Goal: Transaction & Acquisition: Download file/media

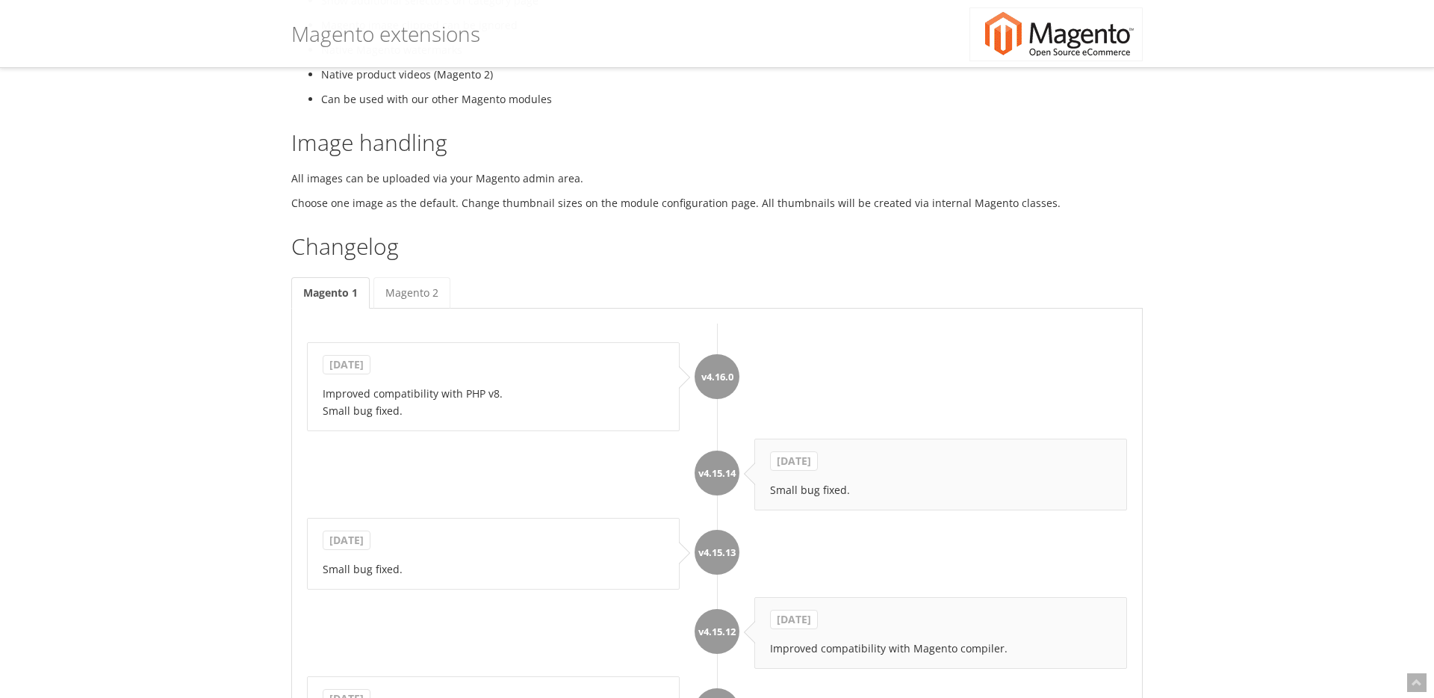
scroll to position [1017, 0]
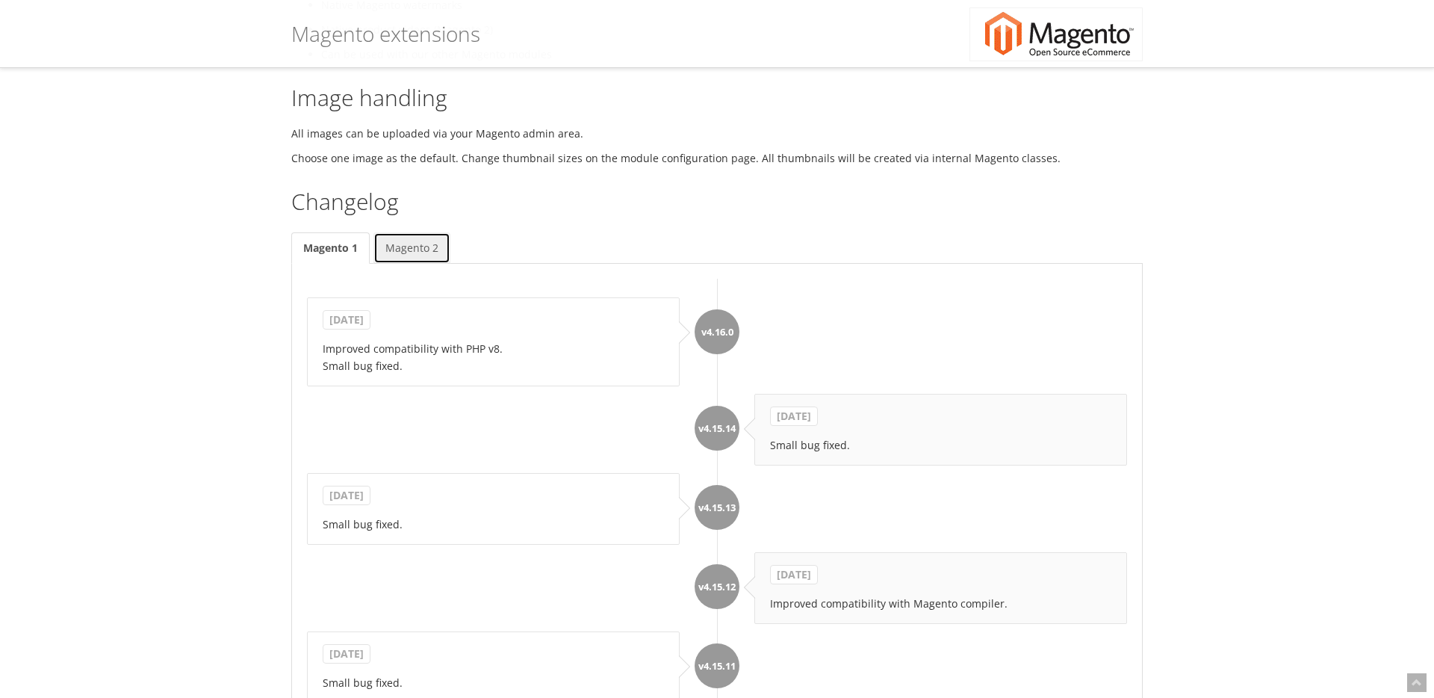
click at [428, 264] on link "Magento 2" at bounding box center [412, 247] width 77 height 31
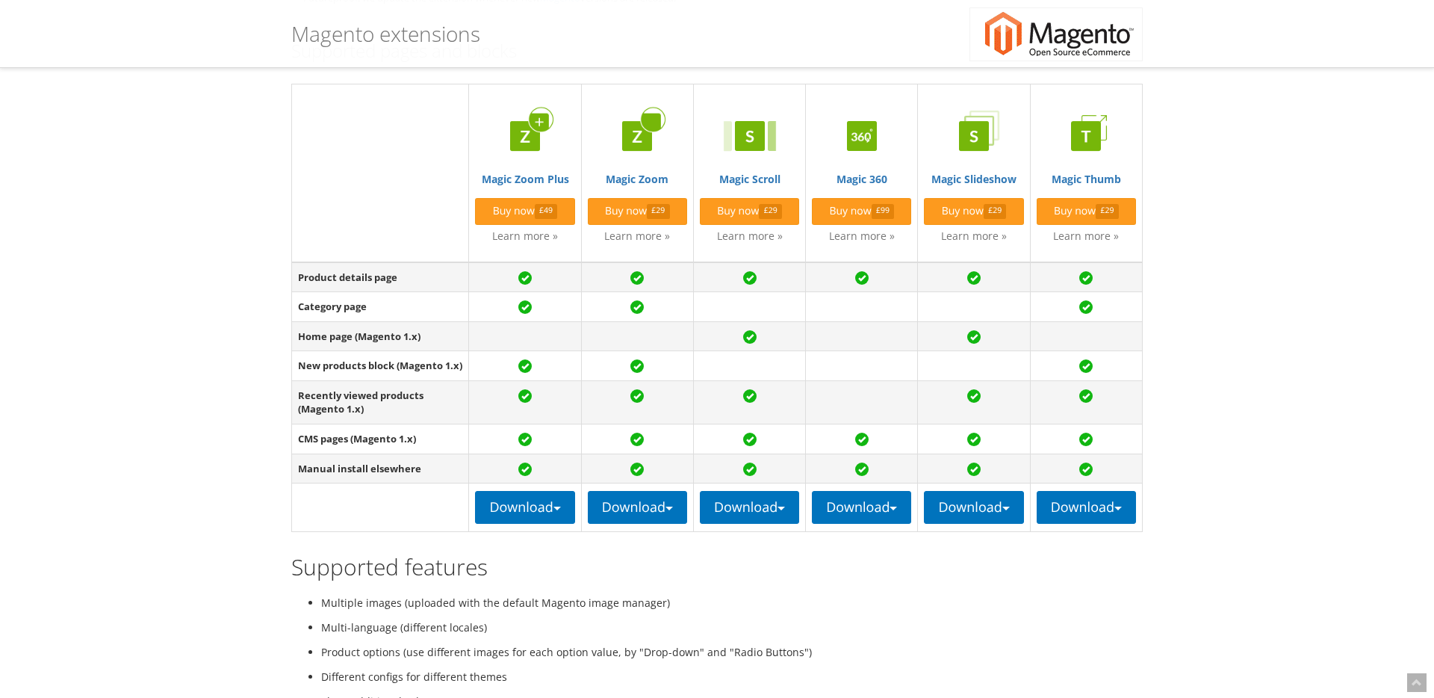
scroll to position [284, 0]
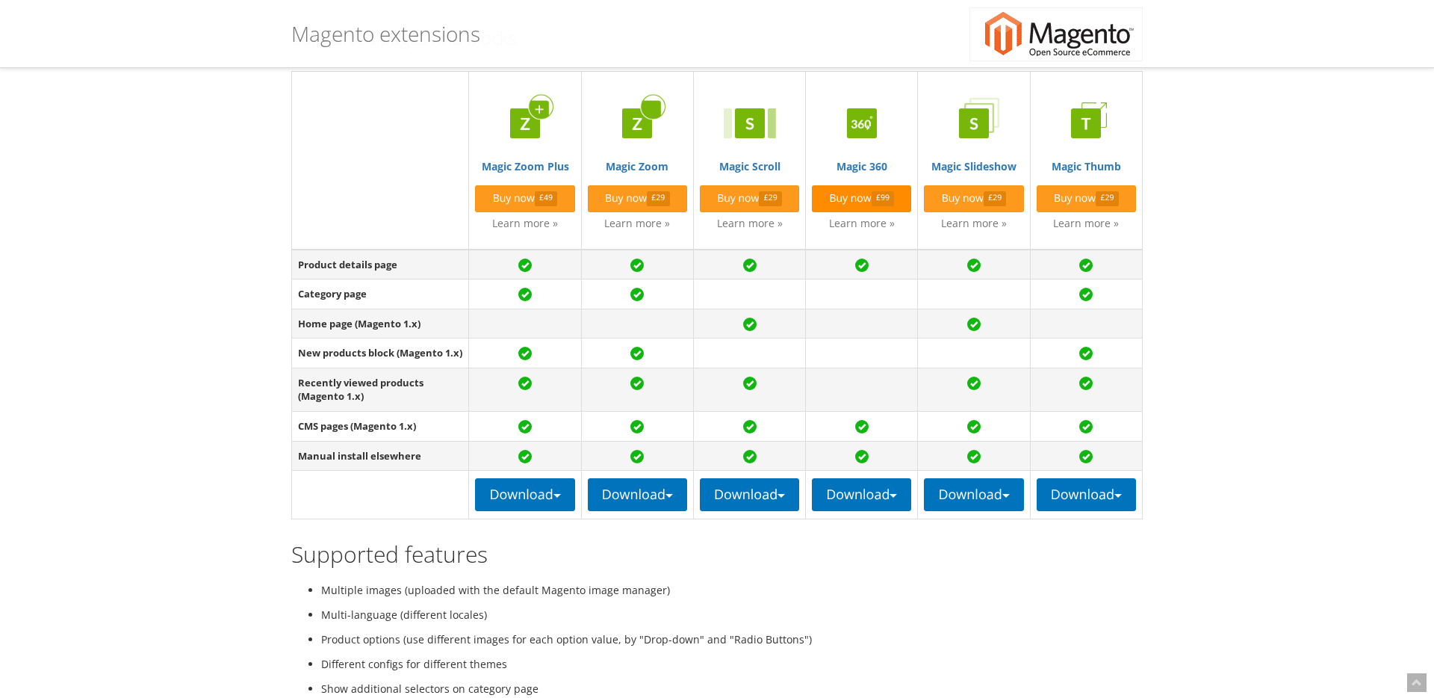
click at [885, 195] on span "£99" at bounding box center [883, 198] width 23 height 14
click at [864, 229] on link "Learn more »" at bounding box center [862, 223] width 66 height 14
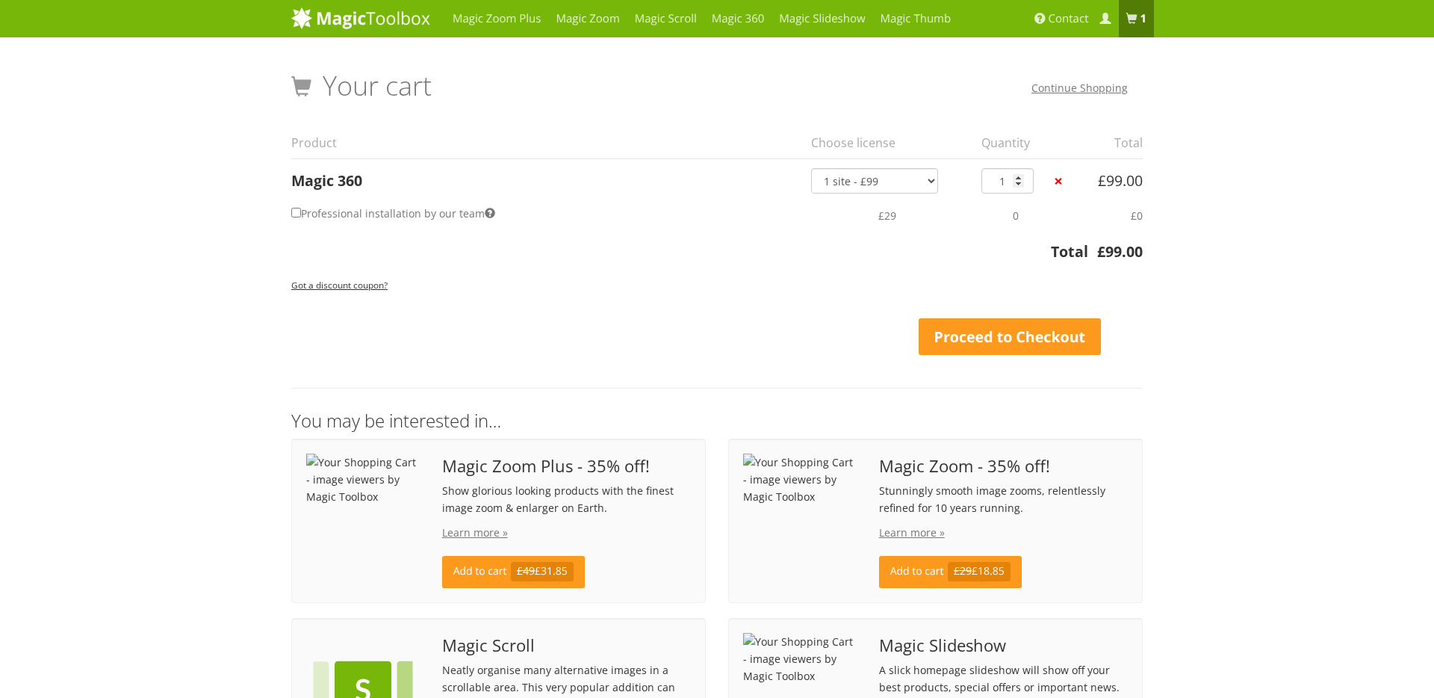
click at [316, 212] on label "Professional installation by our team" at bounding box center [393, 213] width 204 height 22
click at [301, 212] on input "Professional installation by our team" at bounding box center [296, 213] width 10 height 10
checkbox input "true"
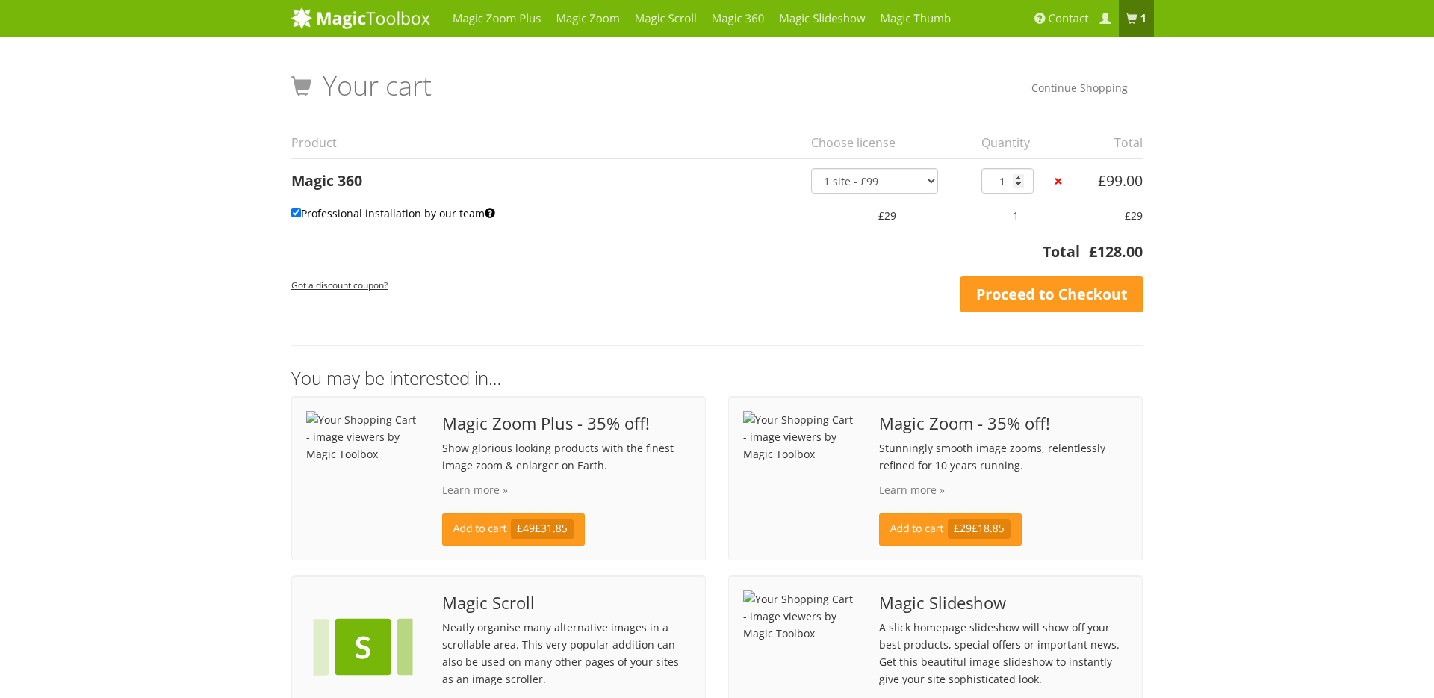
click at [316, 212] on label "Professional installation by our team" at bounding box center [393, 213] width 204 height 22
click at [301, 212] on input "Professional installation by our team" at bounding box center [296, 213] width 10 height 10
checkbox input "false"
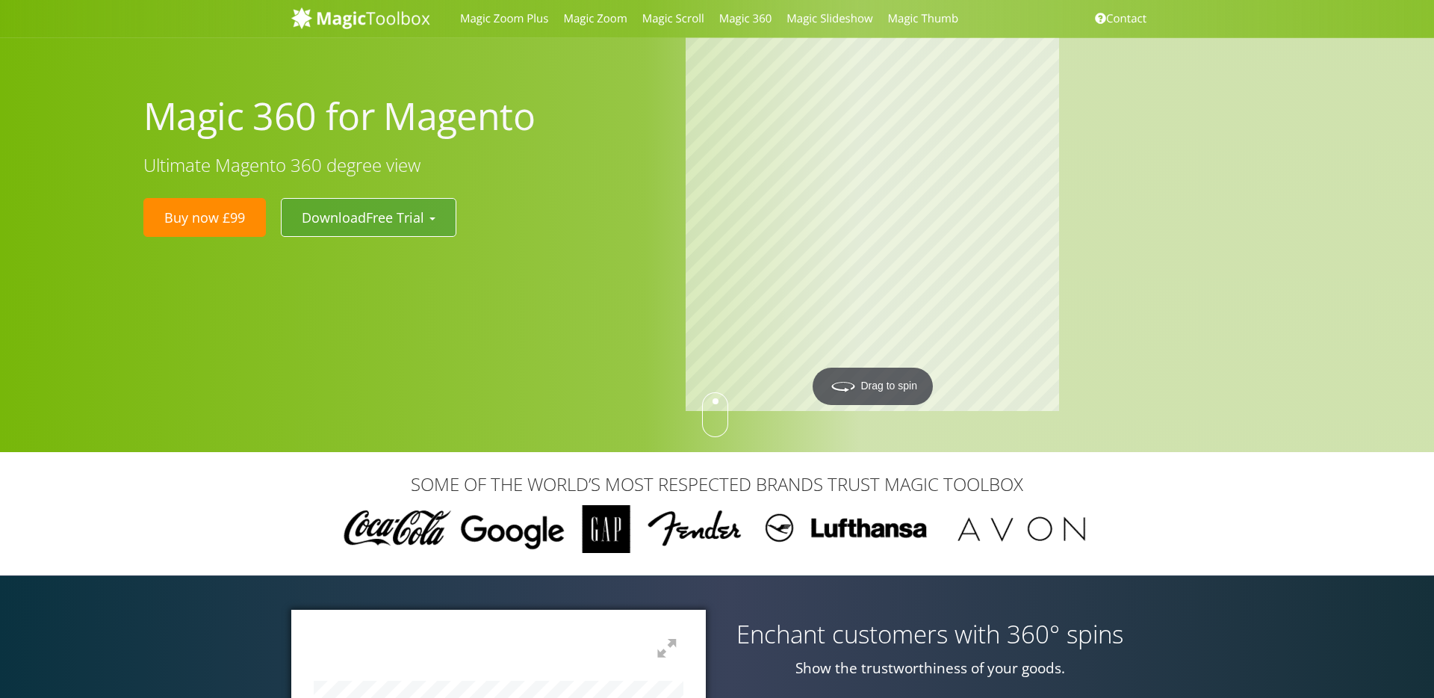
click at [415, 233] on button "Download Free Trial" at bounding box center [369, 217] width 176 height 39
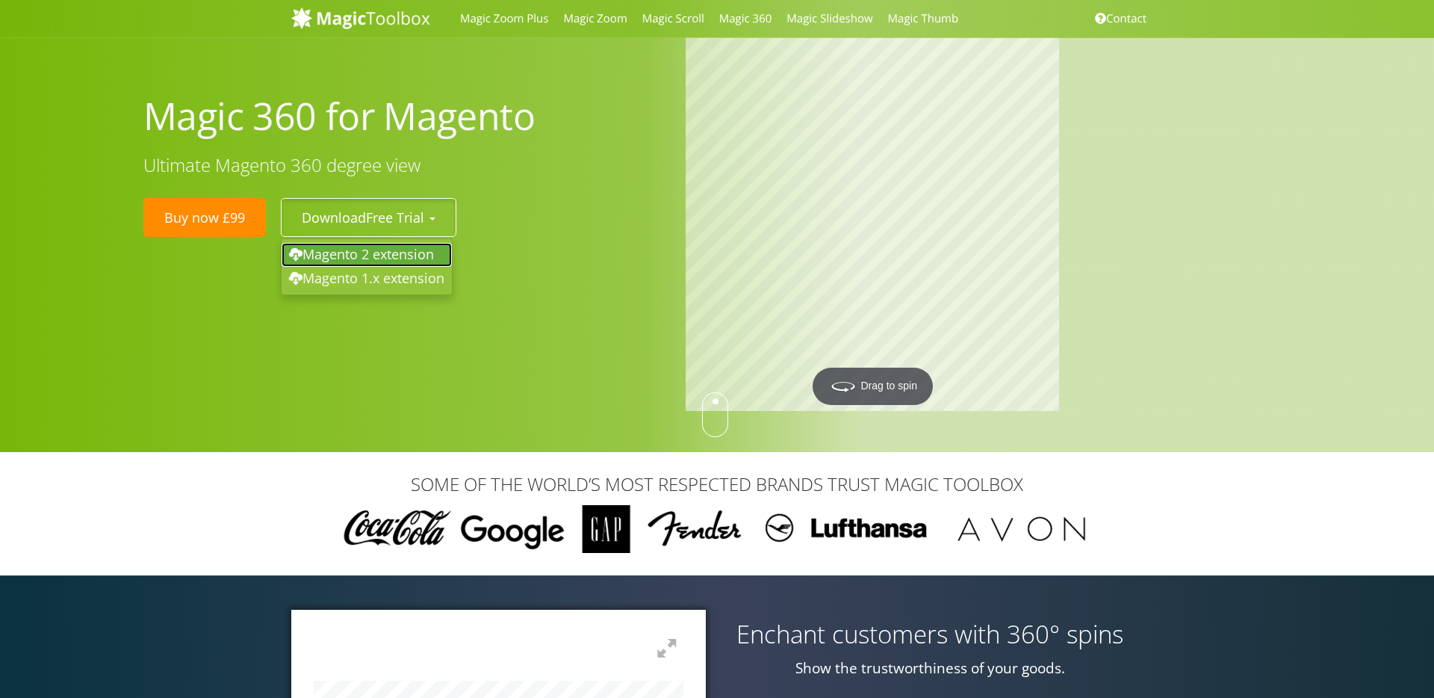
click at [417, 253] on link "Magento 2 extension" at bounding box center [367, 255] width 170 height 24
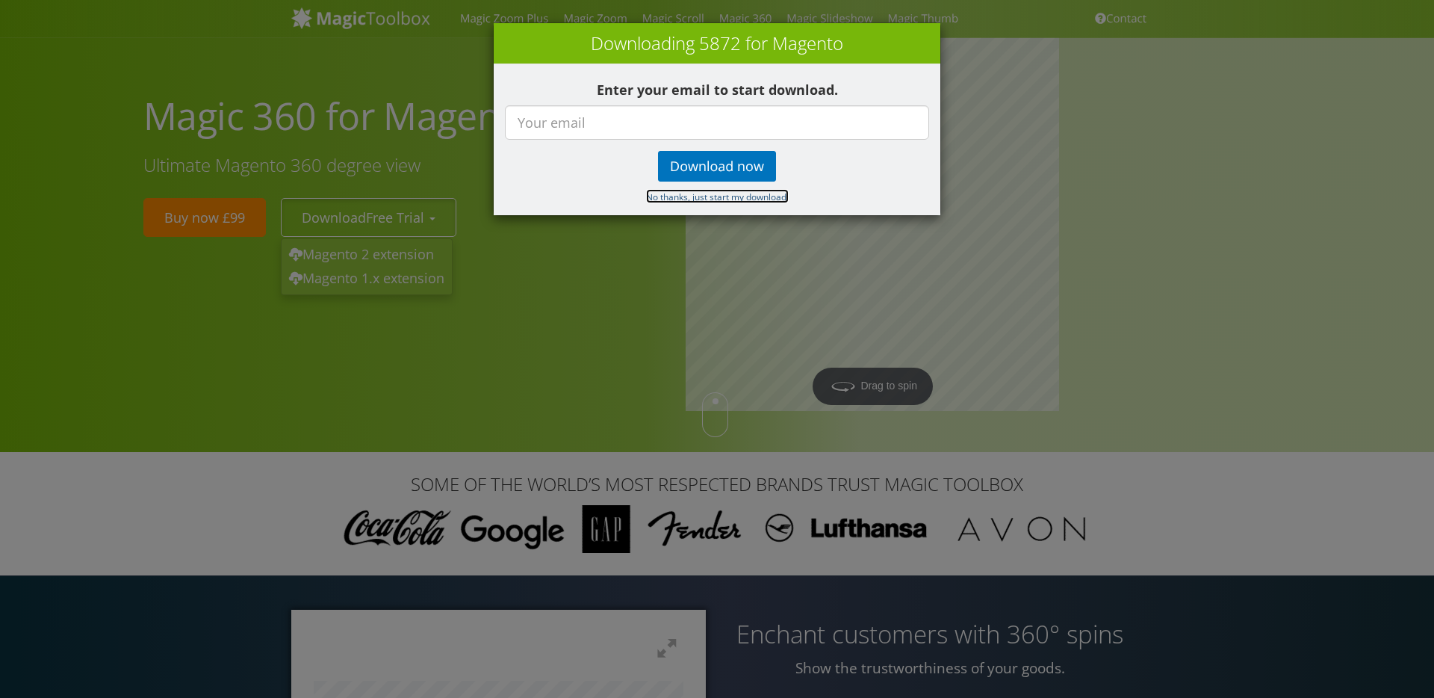
click at [755, 202] on small "No thanks, just start my download." at bounding box center [717, 196] width 143 height 12
